Goal: Task Accomplishment & Management: Manage account settings

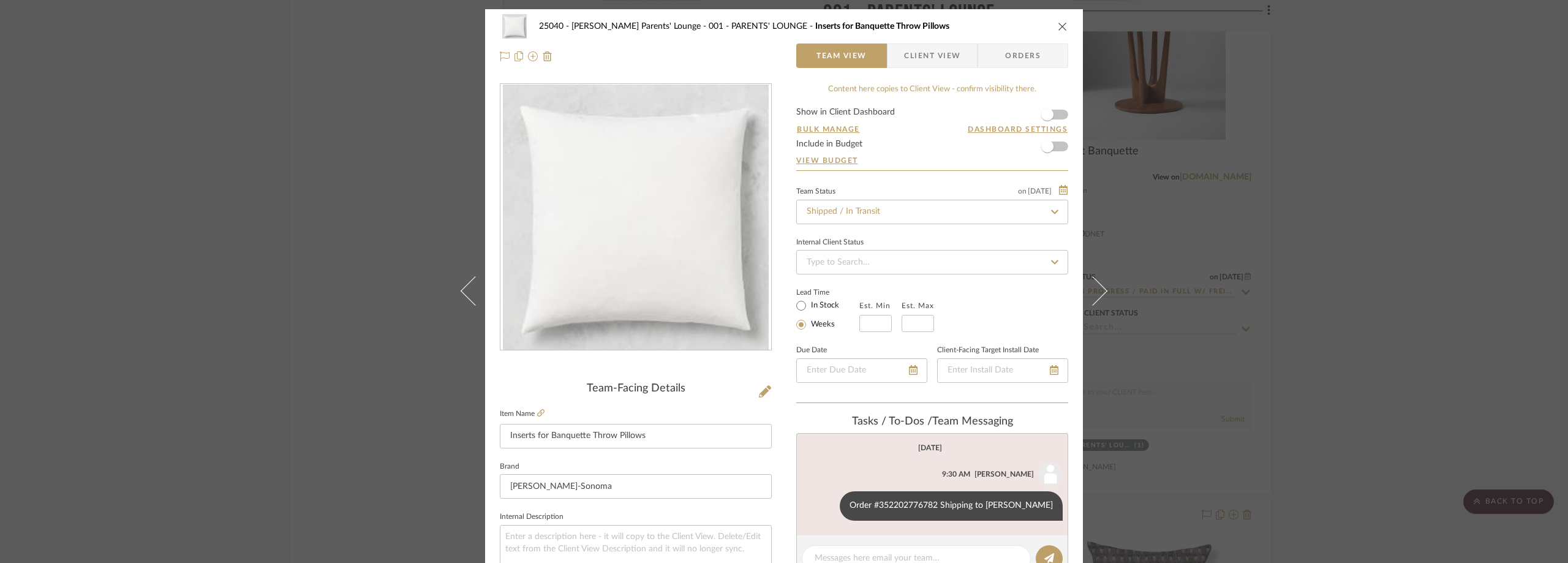
click at [252, 372] on div "25040 - [PERSON_NAME] Parents' Lounge 001 - PARENTS' LOUNGE Inserts for Banquet…" at bounding box center [784, 282] width 1568 height 563
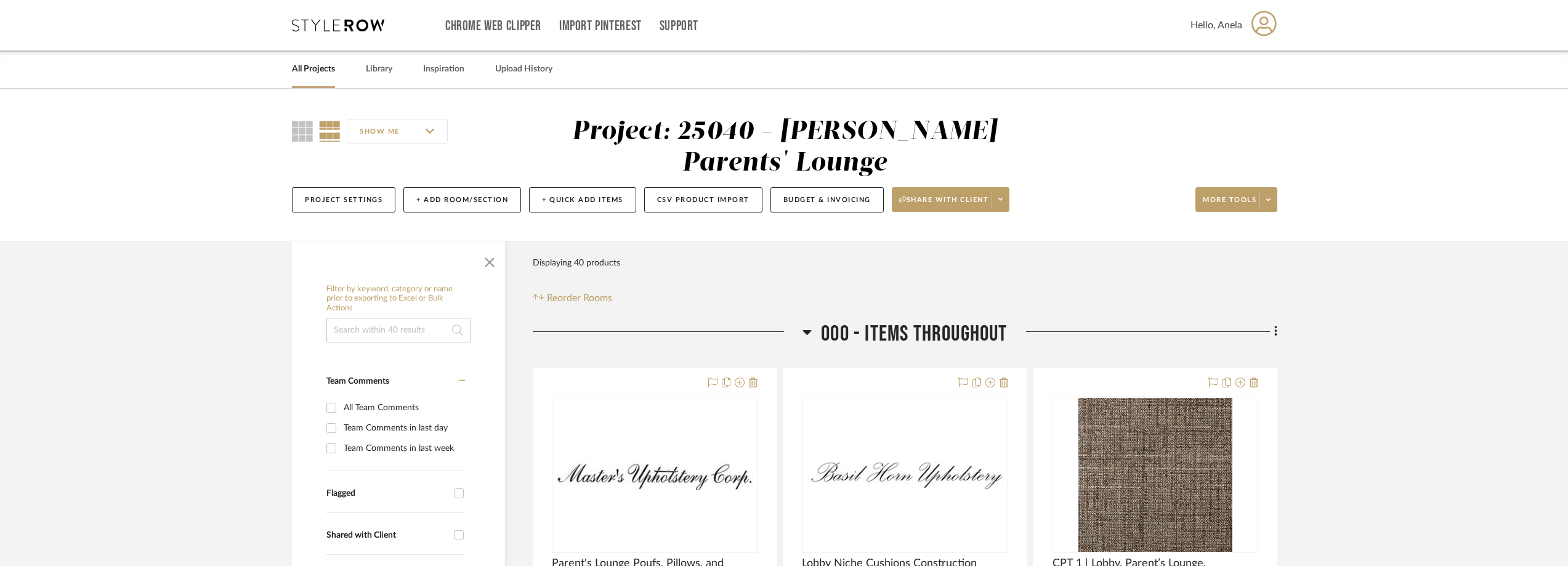
click at [301, 27] on icon at bounding box center [338, 25] width 92 height 12
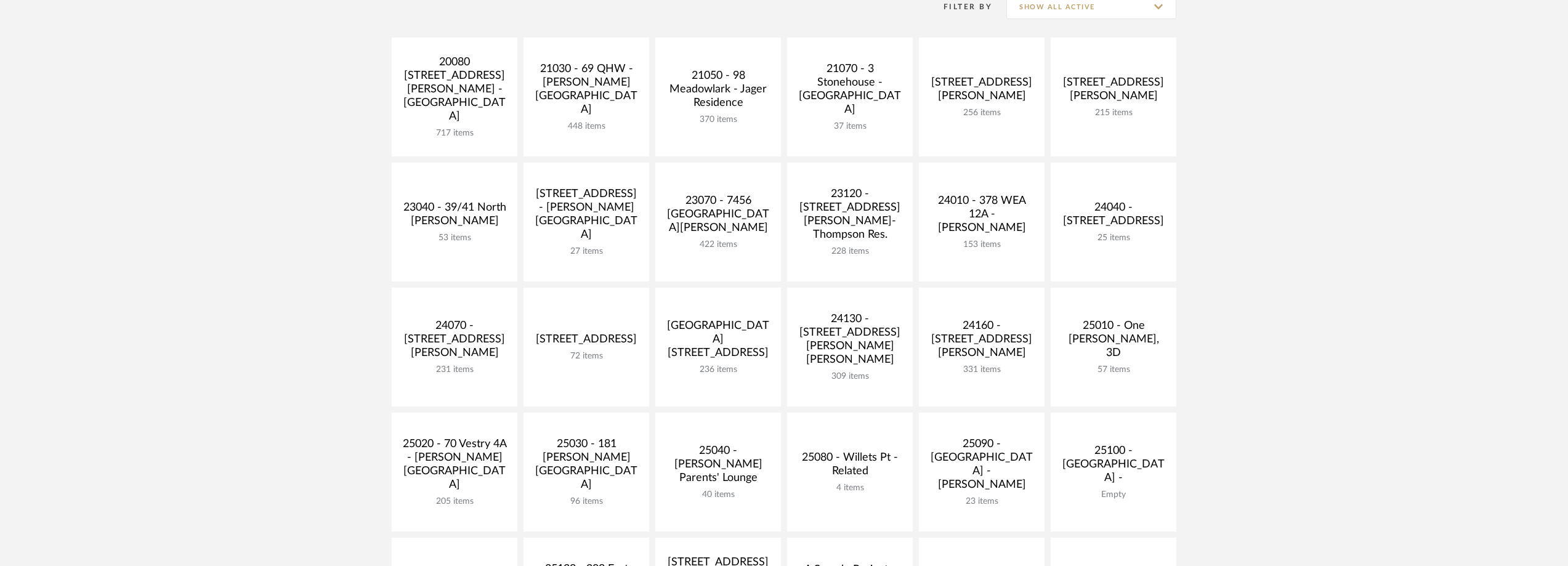
scroll to position [308, 0]
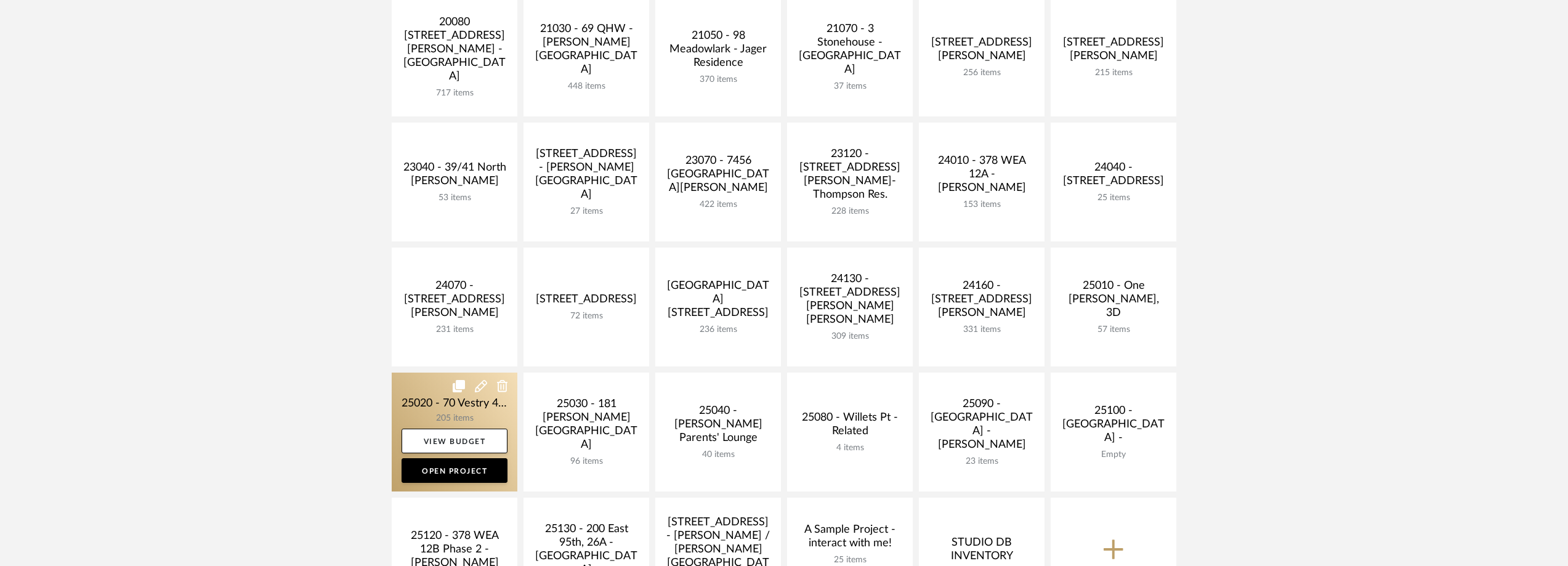
click at [427, 405] on link at bounding box center [454, 432] width 125 height 119
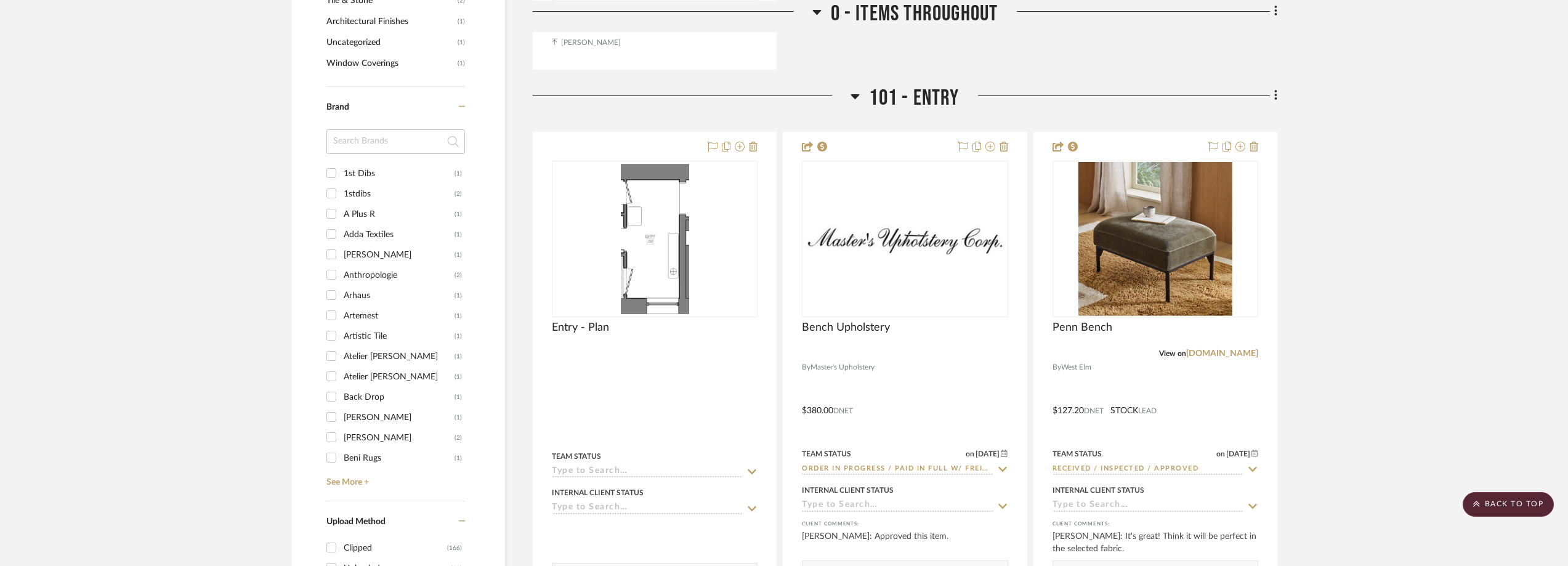
scroll to position [1232, 0]
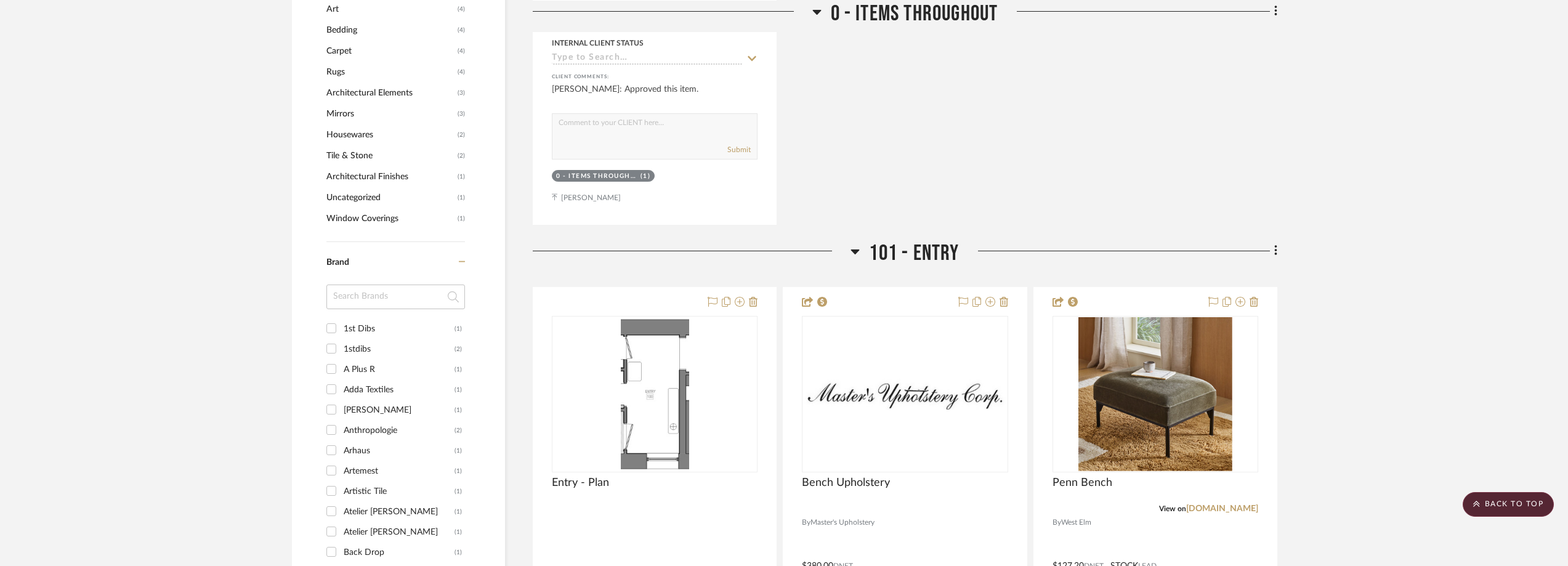
click at [378, 293] on input at bounding box center [396, 297] width 139 height 25
type input "elec"
click at [387, 319] on div "Electro Antiques." at bounding box center [400, 329] width 111 height 20
click at [341, 319] on input "Electro Antiques. (1)" at bounding box center [331, 328] width 20 height 20
checkbox input "true"
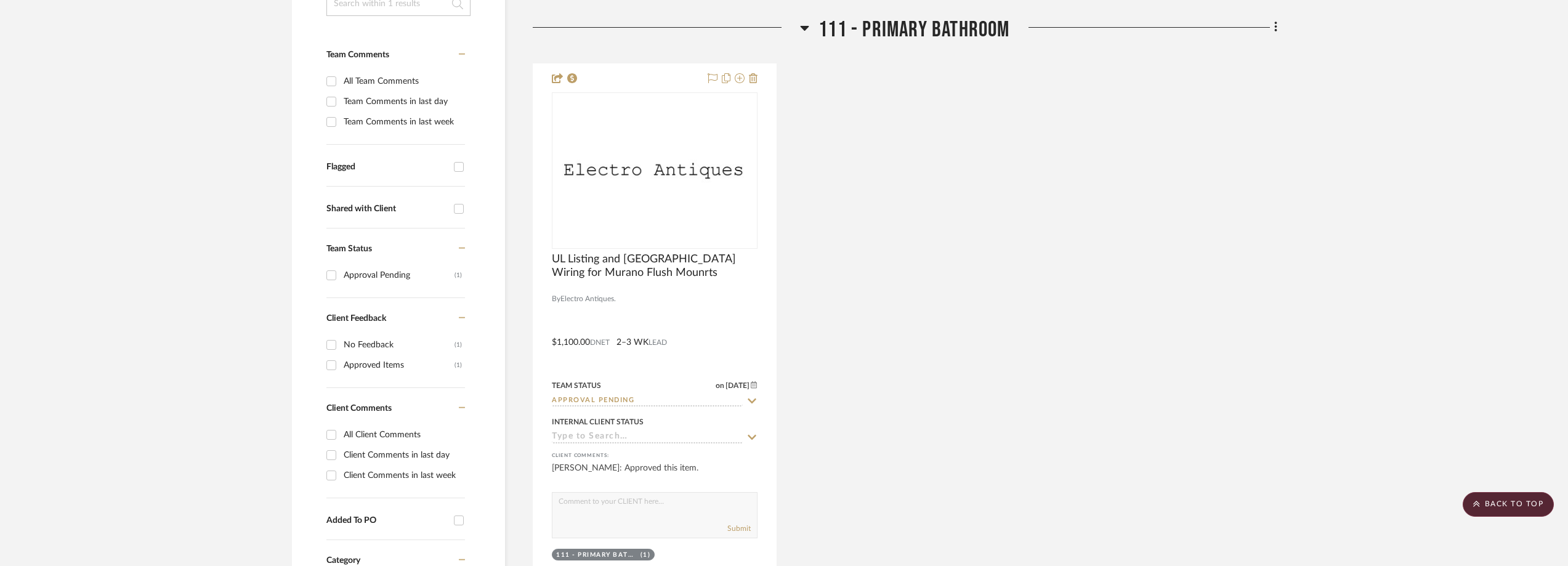
scroll to position [246, 0]
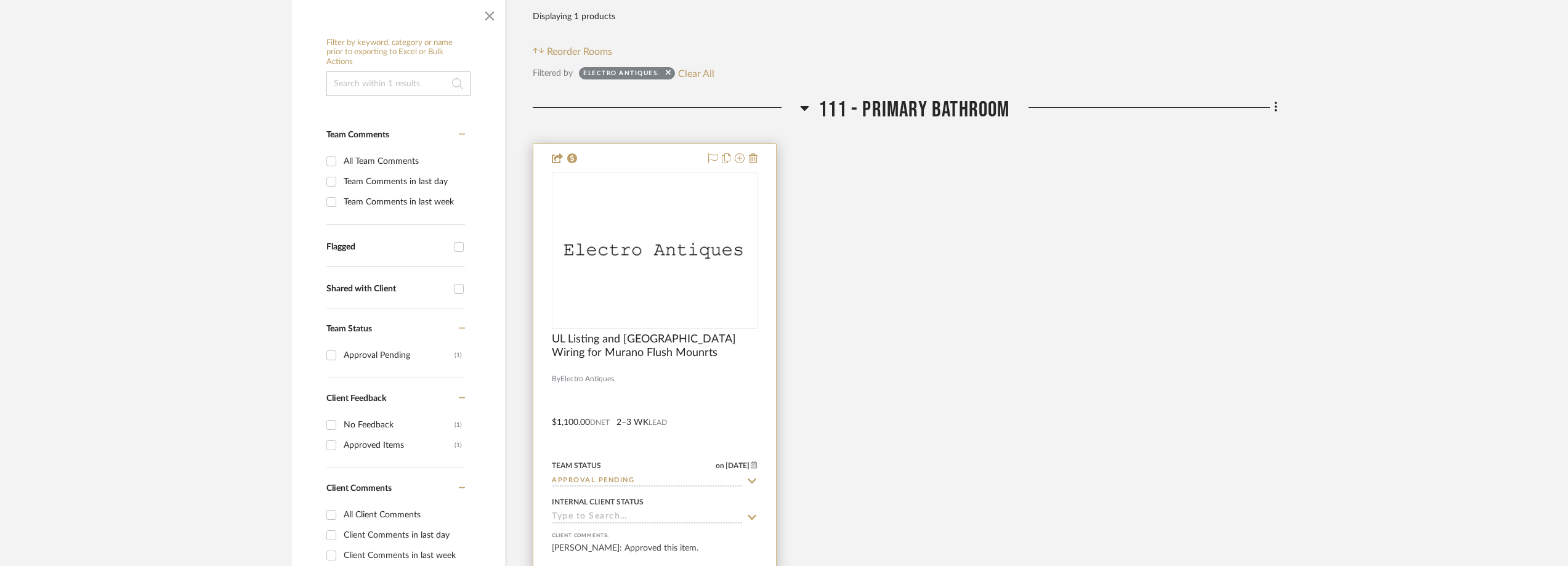
click at [685, 263] on img "0" at bounding box center [655, 250] width 204 height 40
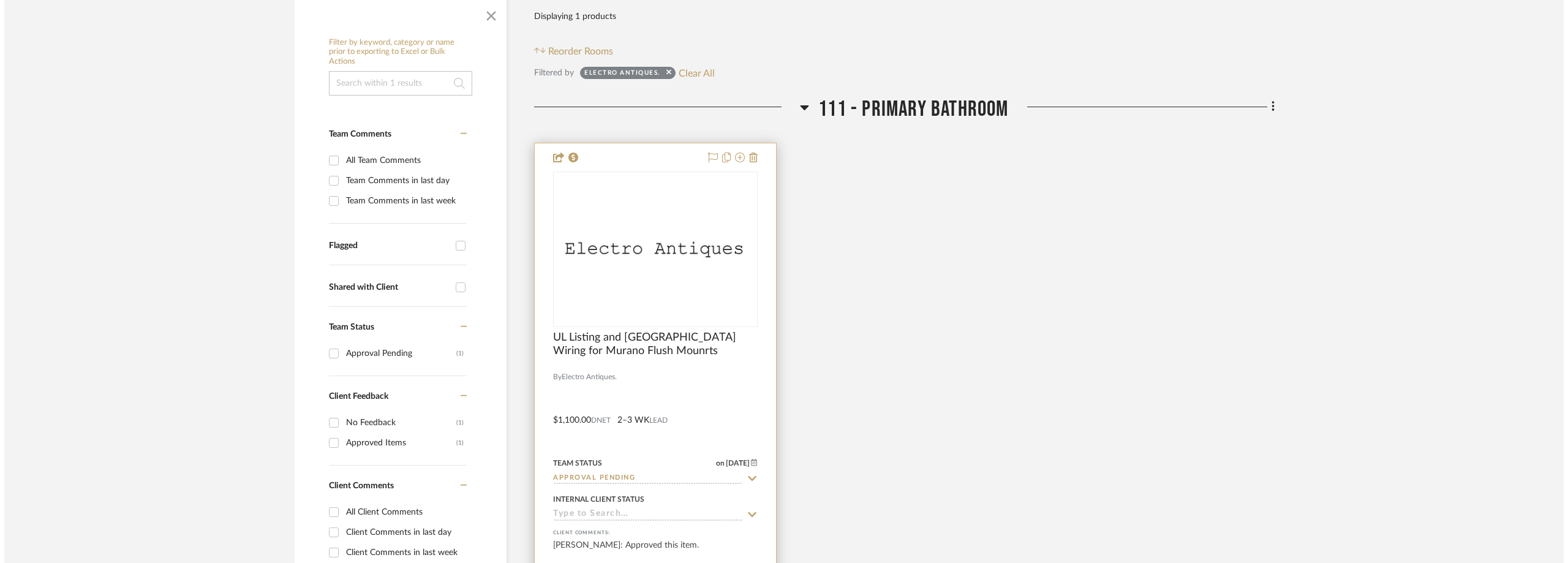
scroll to position [0, 0]
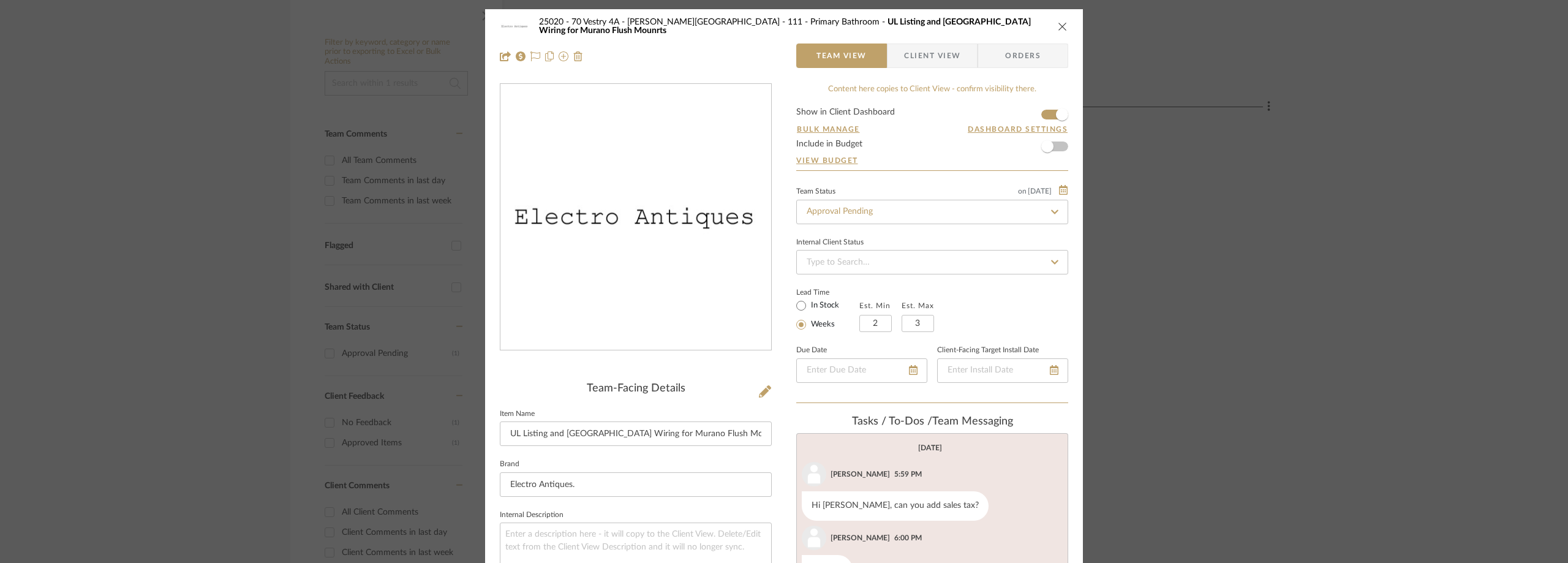
click at [947, 58] on span "Client View" at bounding box center [932, 55] width 56 height 25
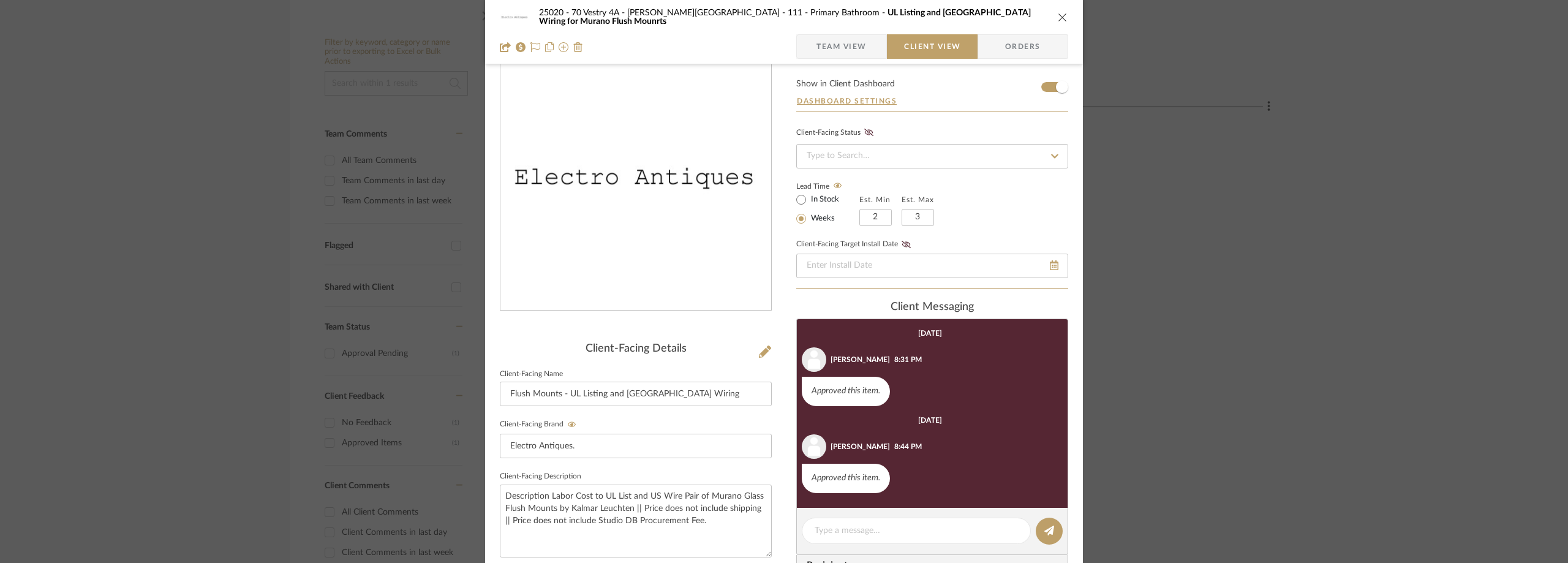
scroll to position [61, 0]
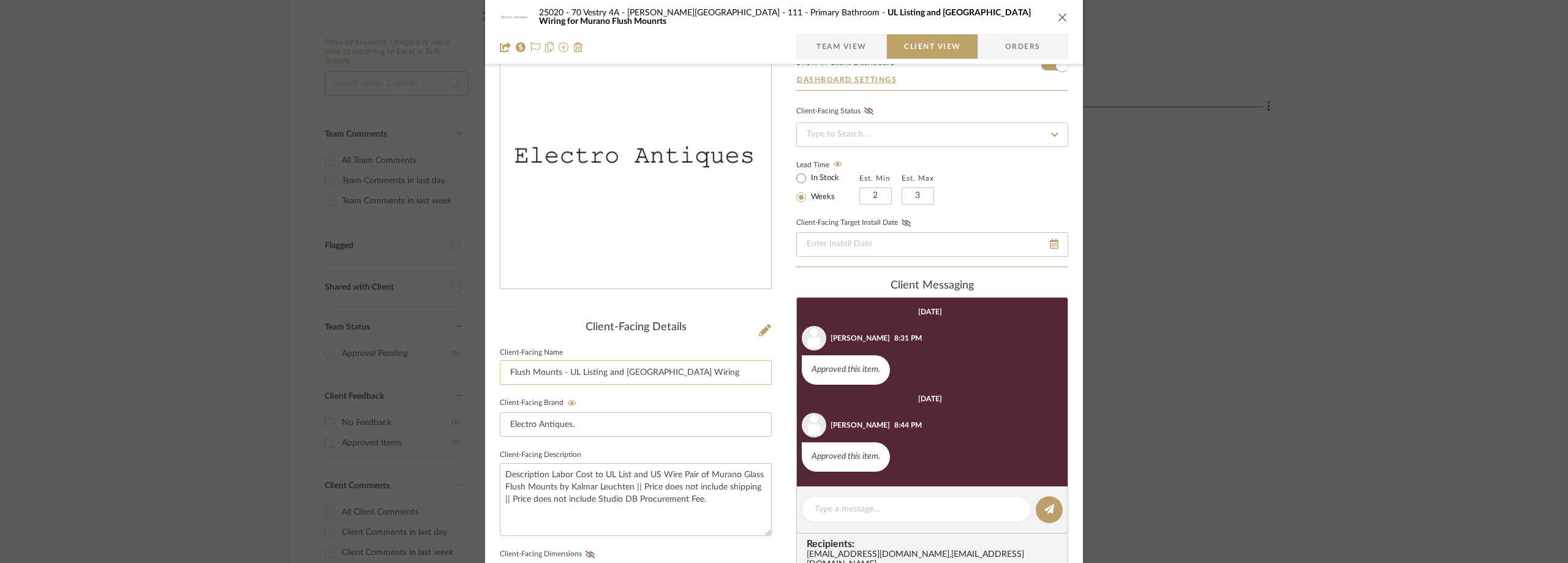
drag, startPoint x: 566, startPoint y: 373, endPoint x: 657, endPoint y: 379, distance: 91.2
click at [673, 376] on input "Flush Mounts - UL Listing and [GEOGRAPHIC_DATA] Wiring" at bounding box center [635, 372] width 272 height 25
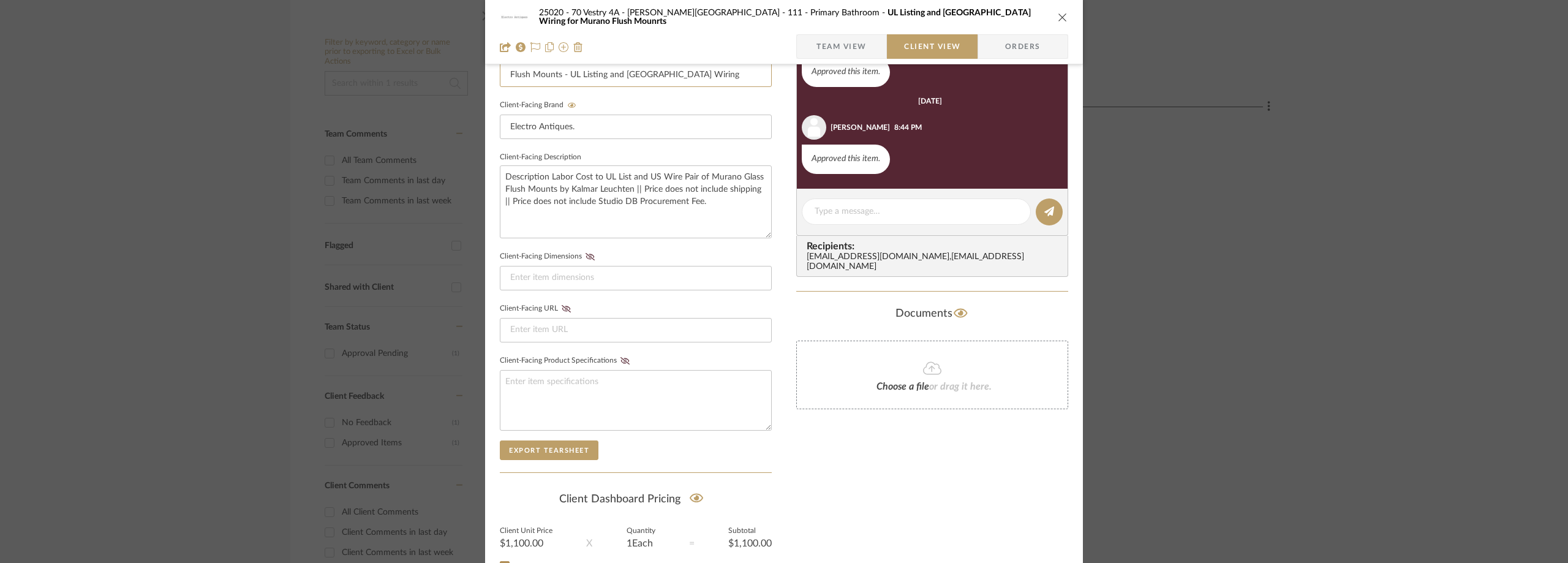
scroll to position [429, 0]
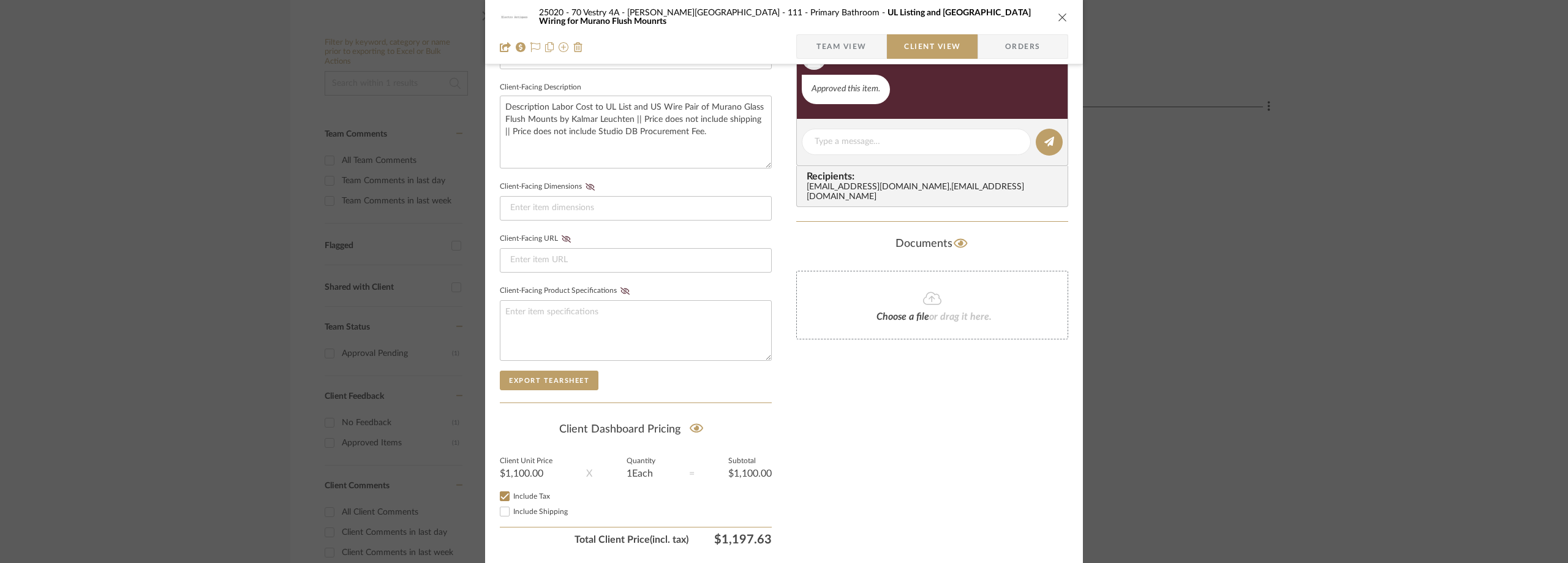
click at [181, 230] on div "25020 - 70 Vestry 4A - [PERSON_NAME][GEOGRAPHIC_DATA] 111 - Primary Bathroom UL…" at bounding box center [784, 282] width 1568 height 563
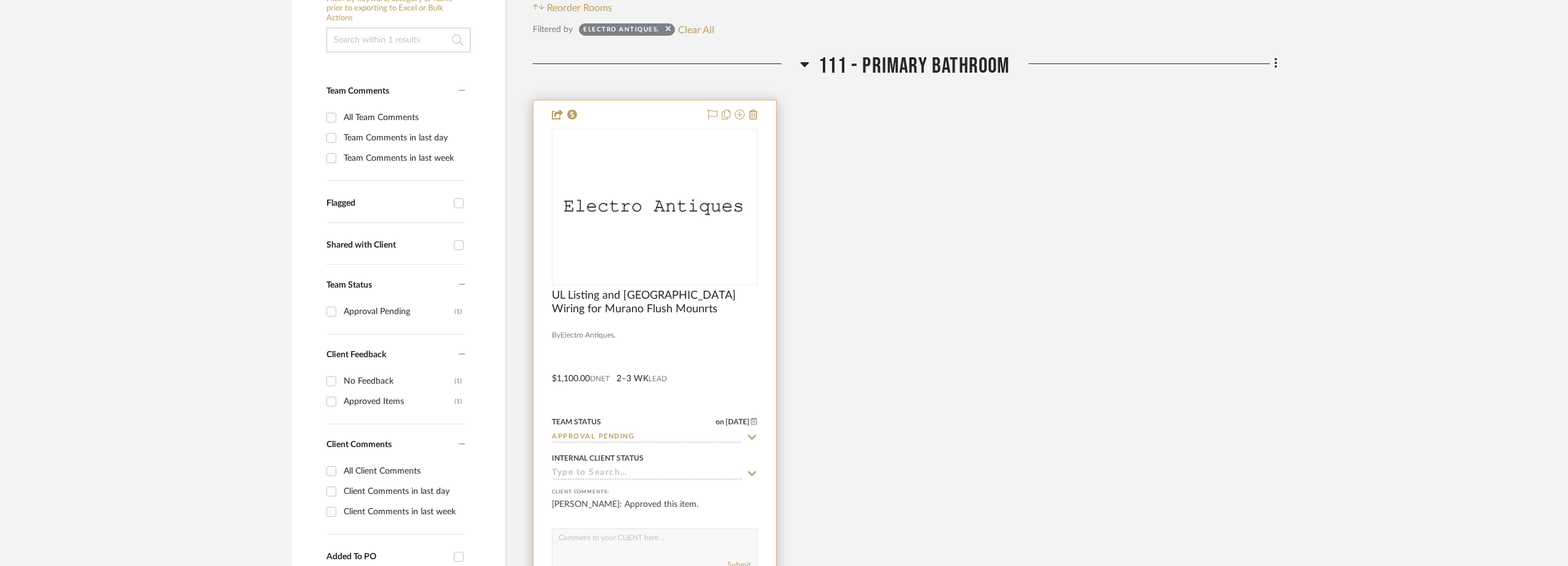
scroll to position [308, 0]
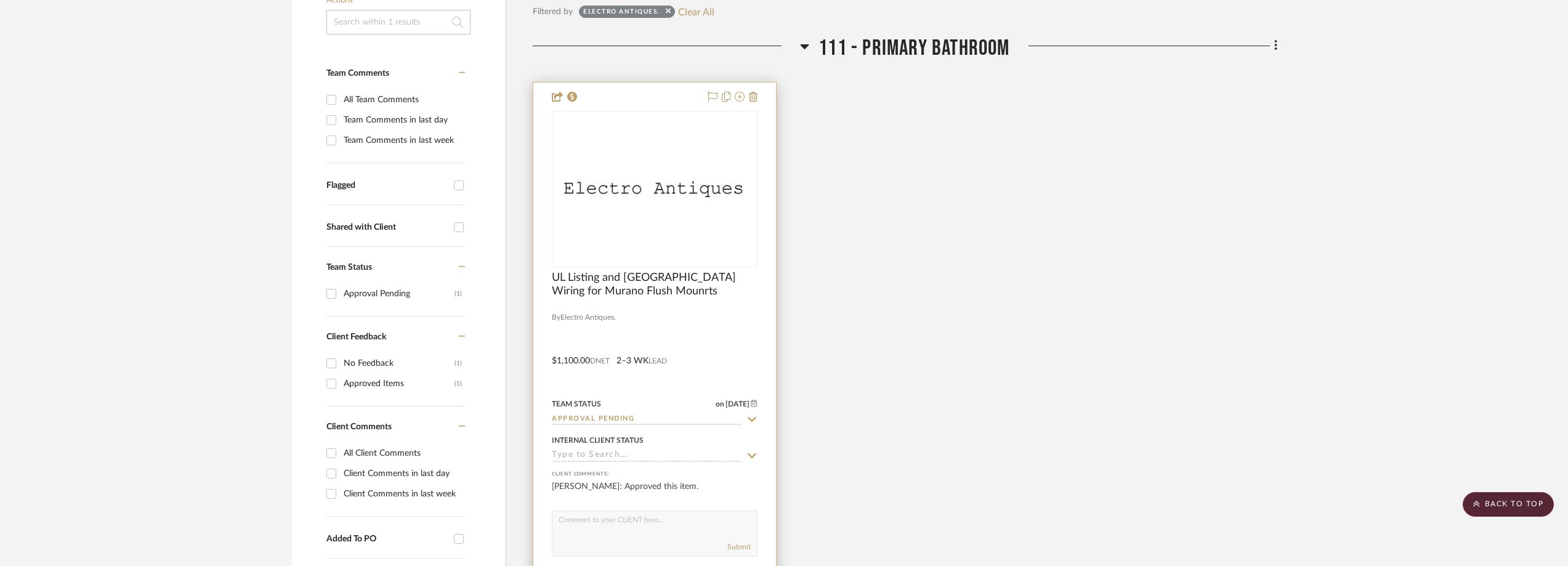
click at [752, 420] on icon at bounding box center [752, 419] width 11 height 10
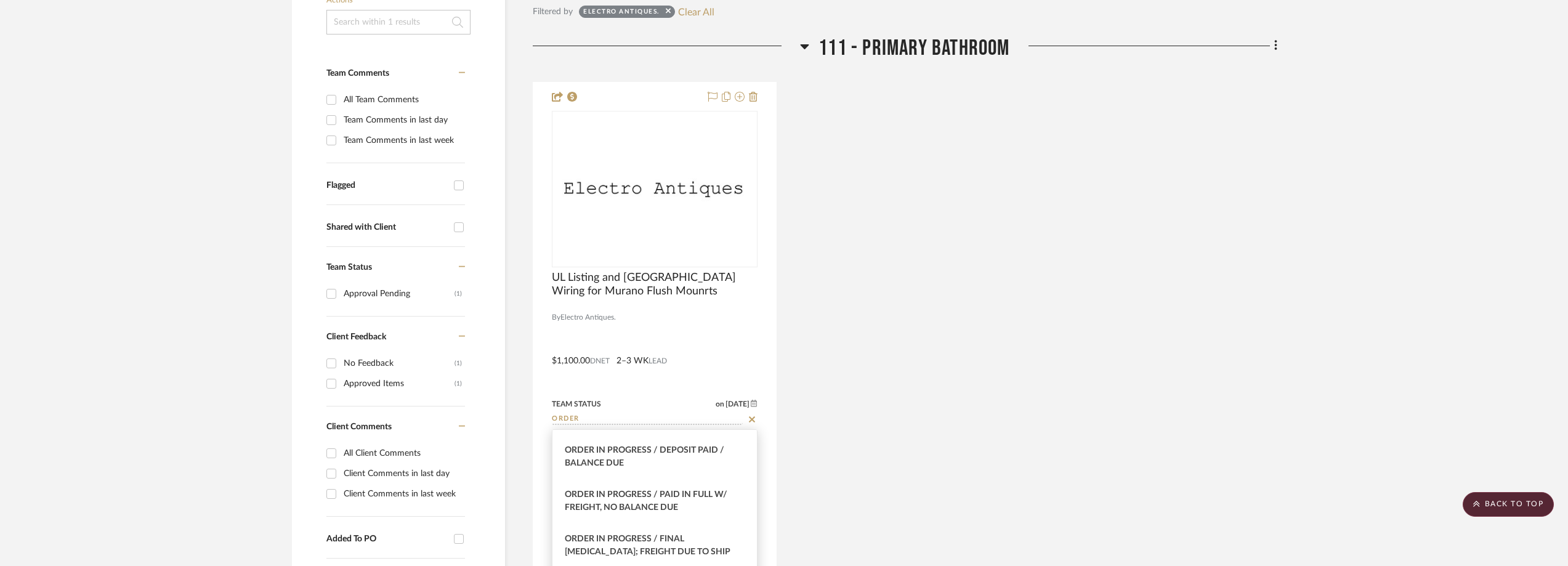
scroll to position [185, 0]
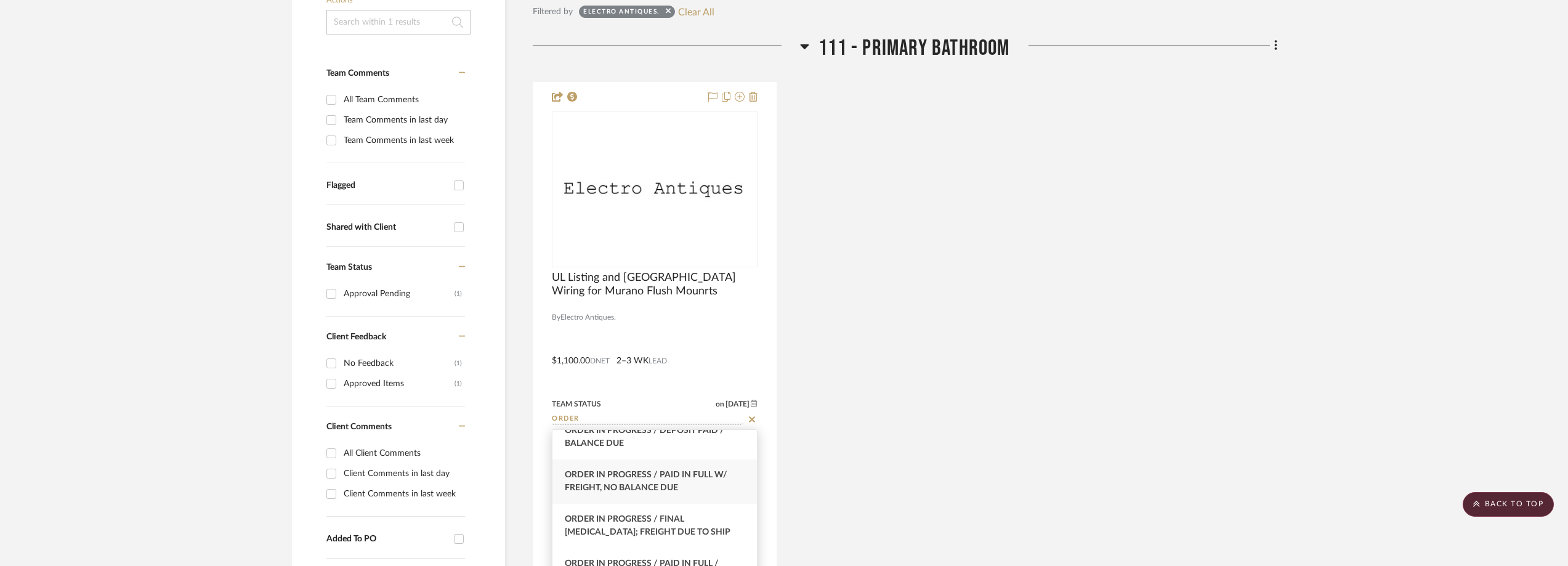
type input "ORDER"
click at [684, 472] on span "Order In Progress / Paid In Full w/ Freight, No Balance due" at bounding box center [646, 481] width 163 height 22
type input "[DATE]"
type input "Order In Progress / Paid In Full w/ Freight, No Balance due"
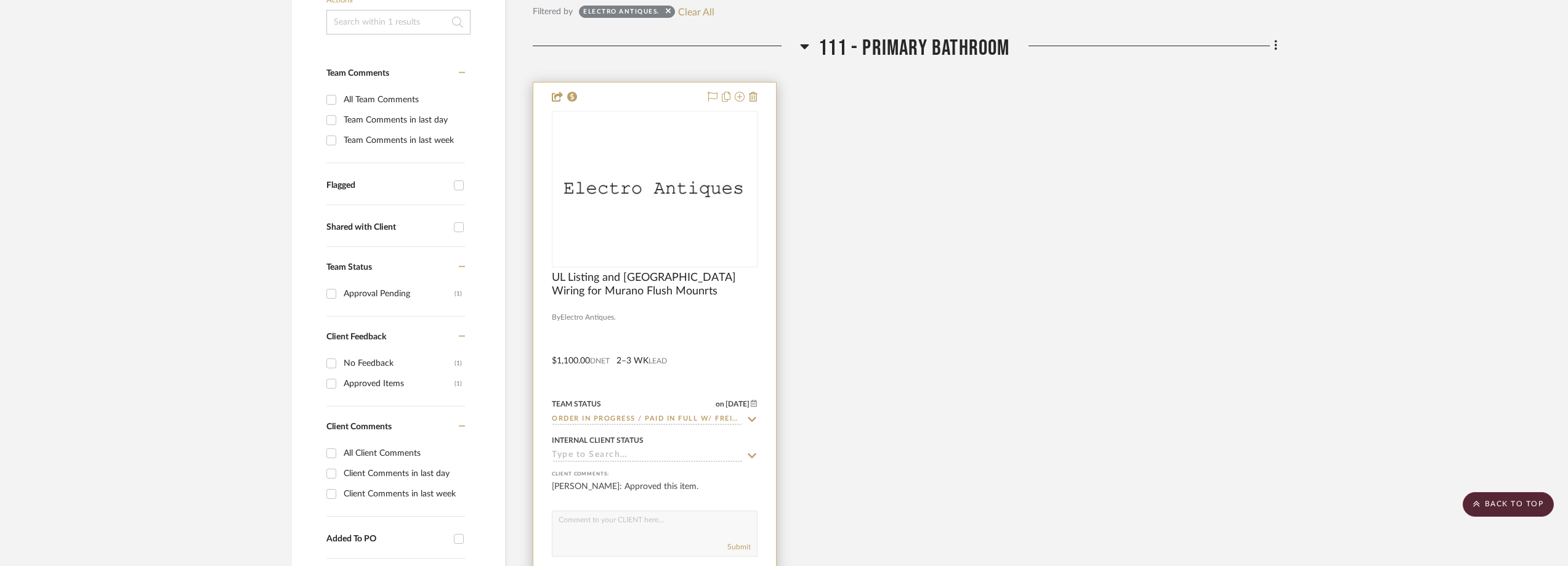
click at [614, 194] on img "0" at bounding box center [655, 188] width 204 height 40
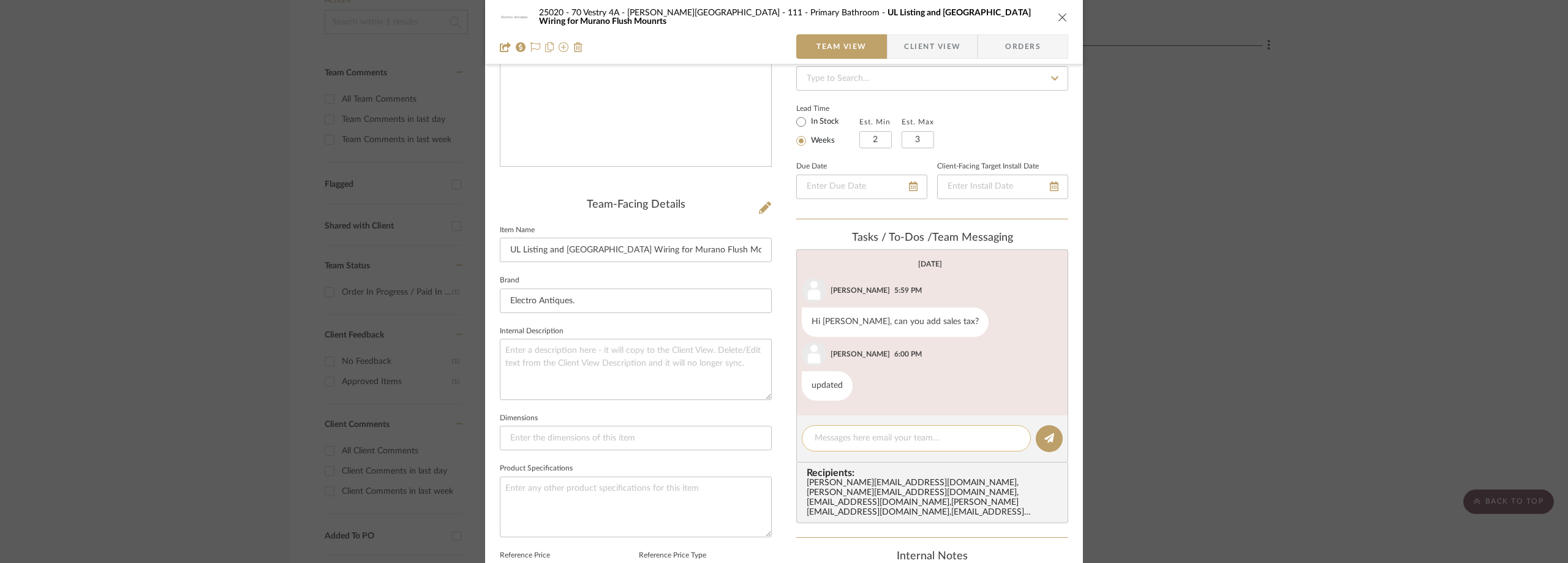
click at [851, 439] on textarea at bounding box center [916, 438] width 203 height 13
type textarea "c"
type textarea "Check Re"
click at [852, 439] on textarea "Check Re" at bounding box center [916, 438] width 203 height 13
type textarea "Check Requested 8/14"
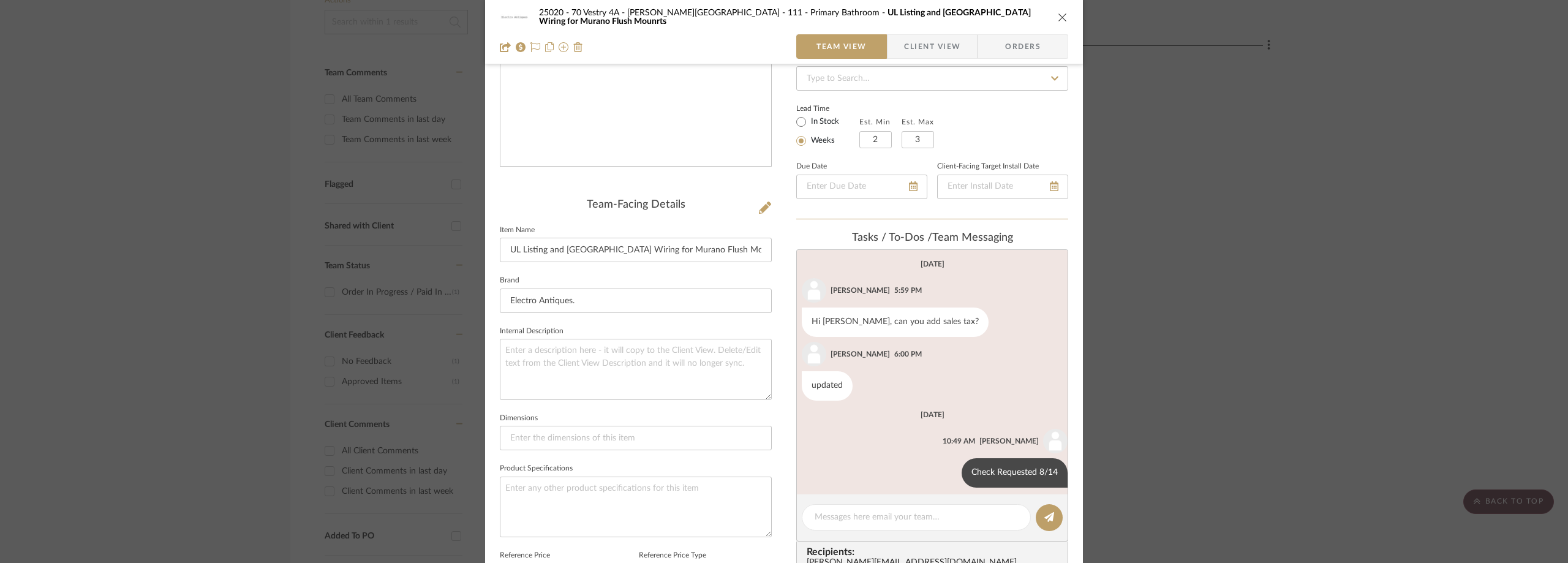
click at [0, 149] on div "25020 - 70 Vestry 4A - [PERSON_NAME][GEOGRAPHIC_DATA] 111 - Primary Bathroom UL…" at bounding box center [784, 282] width 1568 height 563
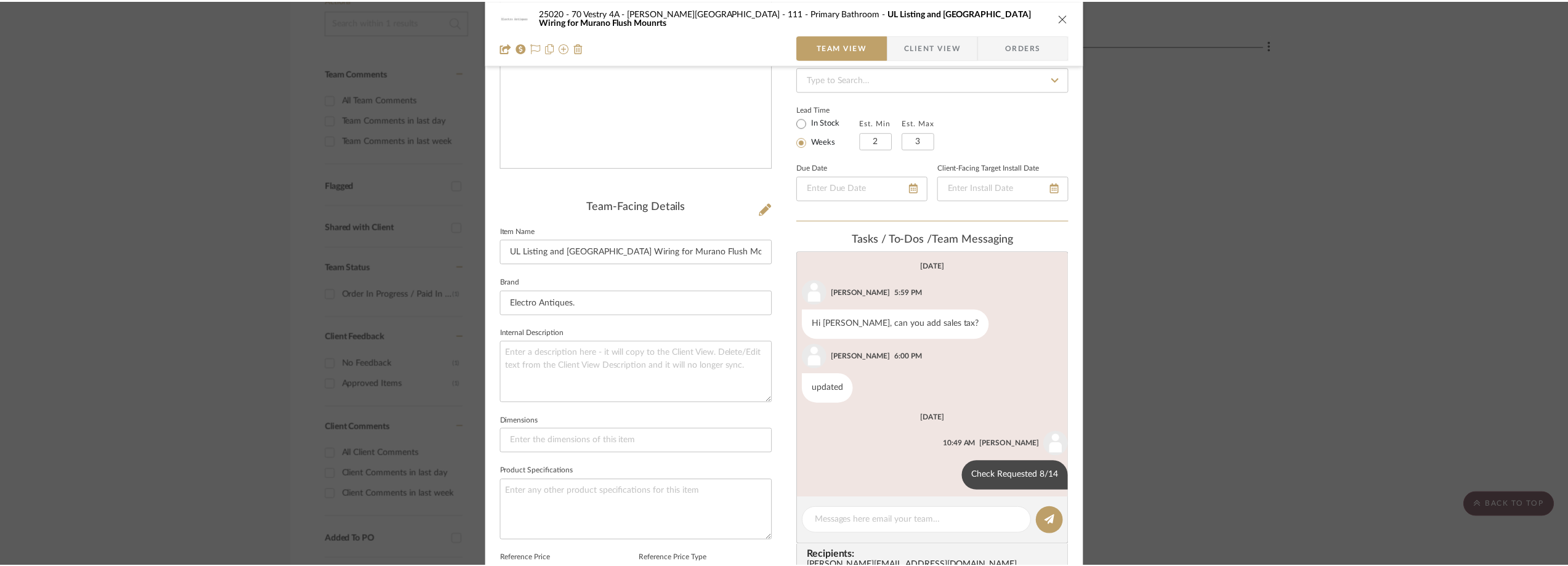
scroll to position [308, 0]
